Goal: Information Seeking & Learning: Learn about a topic

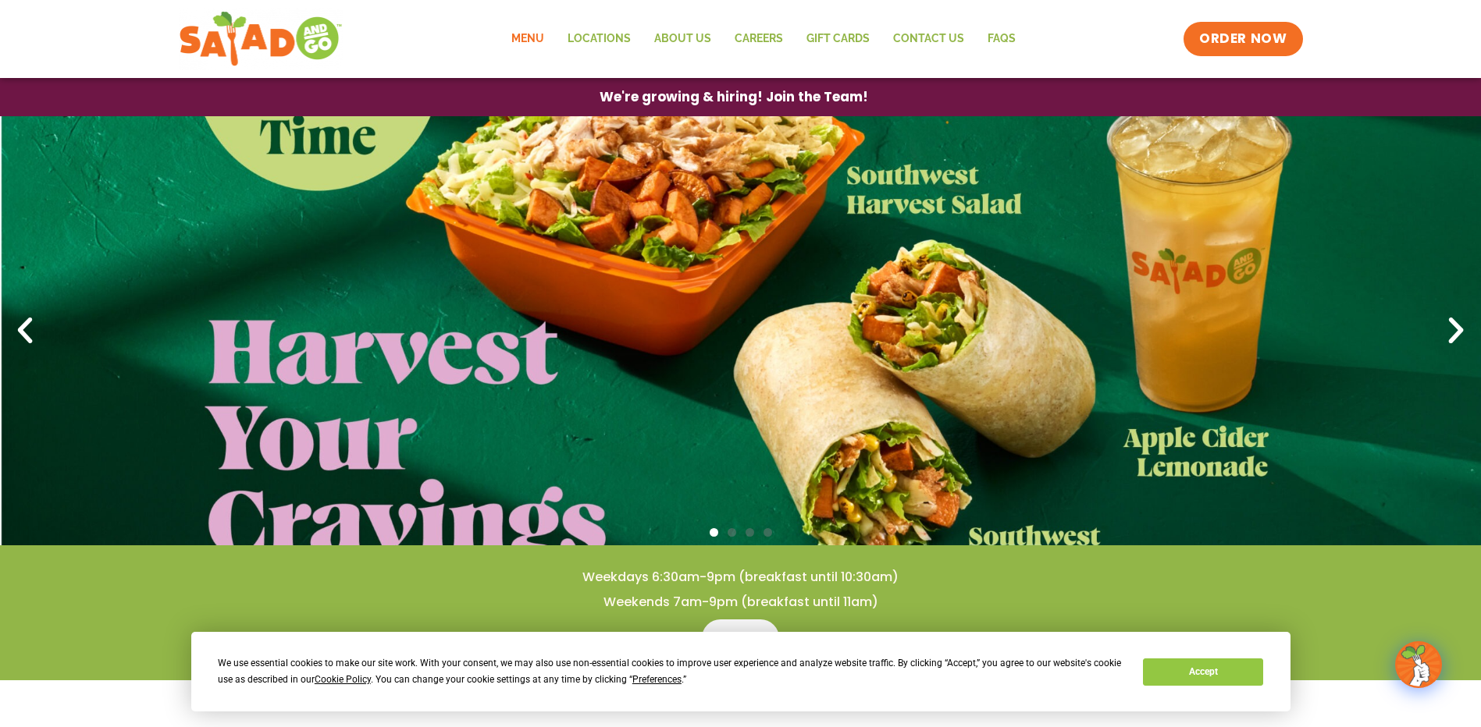
click at [532, 40] on link "Menu" at bounding box center [528, 39] width 56 height 36
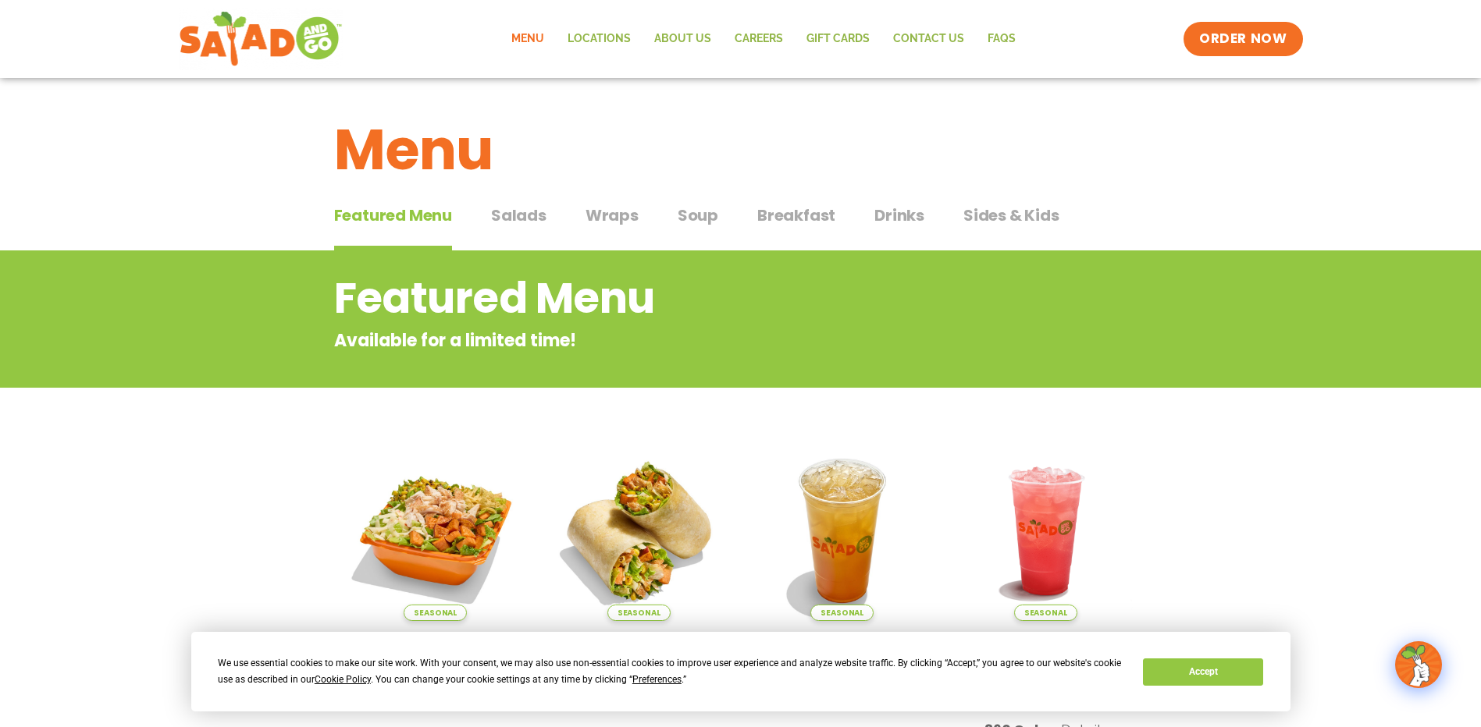
click at [508, 215] on span "Salads" at bounding box center [518, 215] width 55 height 23
